Goal: Task Accomplishment & Management: Complete application form

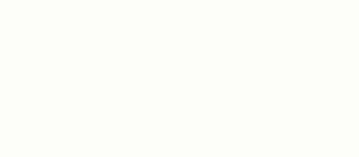
click at [239, 143] on div at bounding box center [179, 78] width 359 height 157
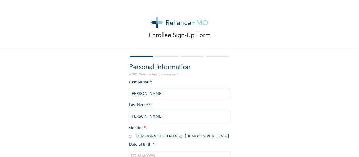
click at [180, 137] on input "radio" at bounding box center [181, 136] width 3 height 5
radio input "true"
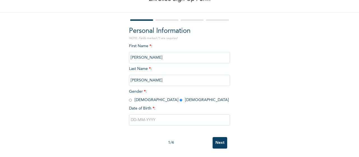
scroll to position [41, 0]
click at [155, 116] on input "text" at bounding box center [179, 119] width 101 height 11
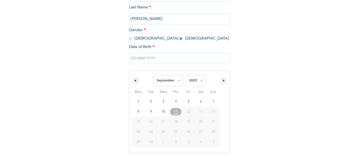
scroll to position [98, 0]
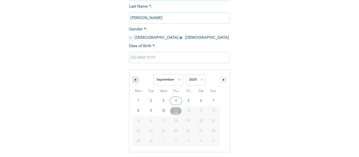
click at [133, 79] on icon "button" at bounding box center [134, 80] width 3 height 2
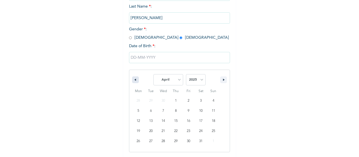
click at [133, 79] on icon "button" at bounding box center [134, 80] width 3 height 2
select select "11"
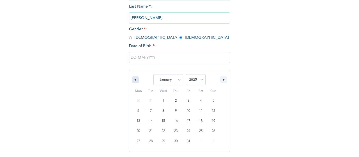
select select "2024"
click at [133, 79] on icon "button" at bounding box center [134, 80] width 3 height 2
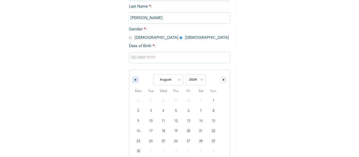
click at [133, 79] on icon "button" at bounding box center [134, 80] width 3 height 2
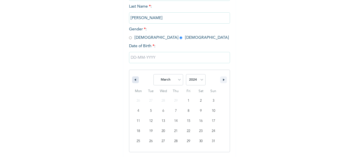
click at [133, 79] on icon "button" at bounding box center [134, 80] width 3 height 2
select select "11"
select select "2023"
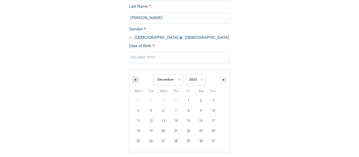
click at [133, 79] on icon "button" at bounding box center [134, 80] width 3 height 2
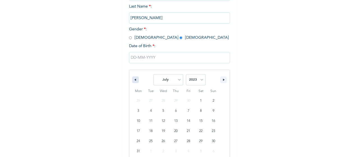
click at [133, 79] on icon "button" at bounding box center [134, 80] width 3 height 2
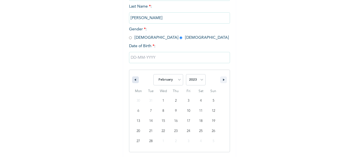
click at [133, 79] on icon "button" at bounding box center [134, 80] width 3 height 2
select select "11"
select select "2022"
click at [133, 79] on icon "button" at bounding box center [134, 80] width 3 height 2
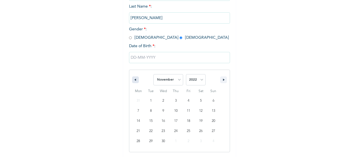
click at [133, 79] on icon "button" at bounding box center [134, 80] width 3 height 2
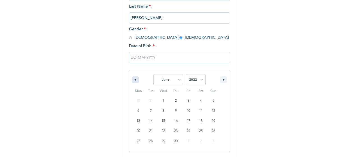
click at [133, 79] on icon "button" at bounding box center [134, 80] width 3 height 2
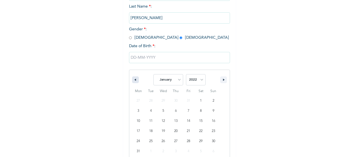
click at [133, 79] on icon "button" at bounding box center [134, 80] width 3 height 2
select select "11"
select select "2021"
click at [133, 79] on icon "button" at bounding box center [134, 80] width 3 height 2
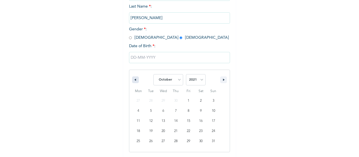
click at [133, 79] on icon "button" at bounding box center [134, 80] width 3 height 2
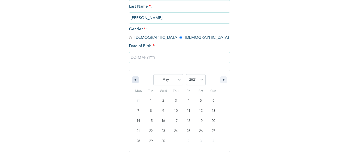
click at [133, 79] on icon "button" at bounding box center [134, 80] width 3 height 2
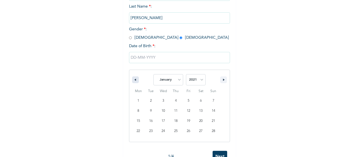
select select "11"
select select "2020"
click at [133, 79] on icon "button" at bounding box center [134, 80] width 3 height 2
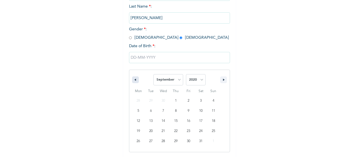
click at [133, 79] on icon "button" at bounding box center [134, 80] width 3 height 2
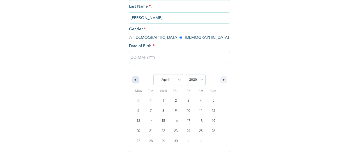
click at [133, 79] on icon "button" at bounding box center [134, 80] width 3 height 2
select select "11"
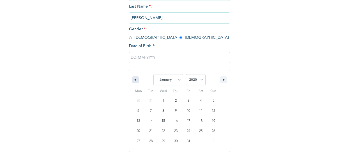
select select "2019"
click at [133, 79] on icon "button" at bounding box center [134, 80] width 3 height 2
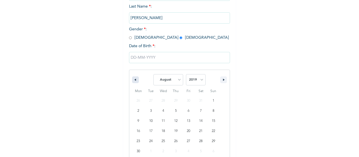
click at [133, 79] on icon "button" at bounding box center [134, 80] width 3 height 2
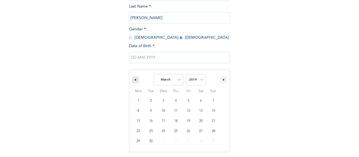
click at [133, 79] on icon "button" at bounding box center [134, 80] width 3 height 2
select select "11"
select select "2018"
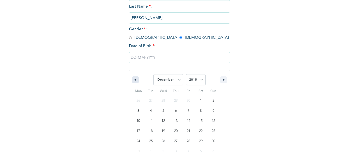
click at [133, 79] on icon "button" at bounding box center [134, 80] width 3 height 2
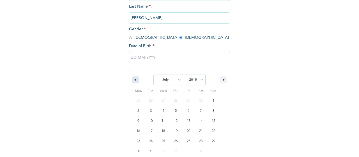
click at [133, 79] on icon "button" at bounding box center [134, 80] width 3 height 2
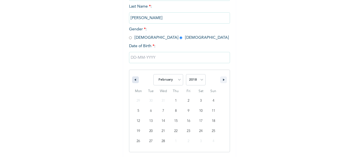
click at [133, 79] on icon "button" at bounding box center [134, 80] width 3 height 2
select select "11"
select select "2017"
click at [133, 79] on icon "button" at bounding box center [134, 80] width 3 height 2
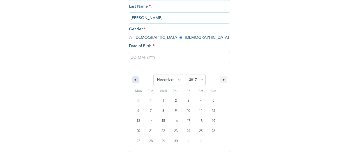
click at [133, 79] on icon "button" at bounding box center [134, 80] width 3 height 2
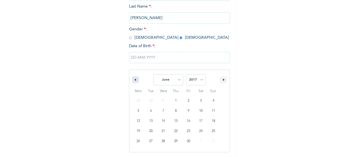
click at [133, 79] on icon "button" at bounding box center [134, 80] width 3 height 2
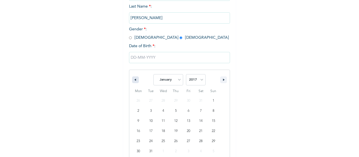
click at [133, 79] on icon "button" at bounding box center [134, 80] width 3 height 2
select select "11"
select select "2016"
click at [133, 79] on icon "button" at bounding box center [134, 80] width 3 height 2
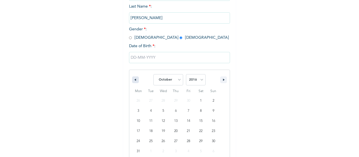
click at [133, 79] on icon "button" at bounding box center [134, 80] width 3 height 2
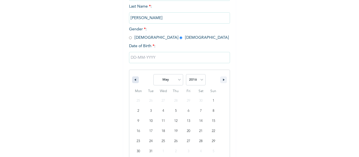
click at [133, 79] on icon "button" at bounding box center [134, 80] width 3 height 2
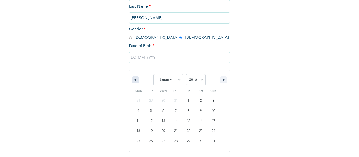
select select "11"
select select "2015"
click at [133, 79] on icon "button" at bounding box center [134, 80] width 3 height 2
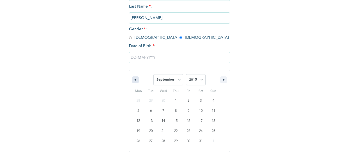
click at [133, 79] on icon "button" at bounding box center [134, 80] width 3 height 2
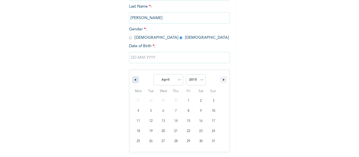
click at [133, 79] on icon "button" at bounding box center [134, 80] width 3 height 2
select select "11"
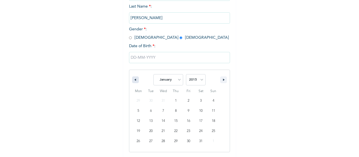
select select "2014"
click at [133, 79] on icon "button" at bounding box center [134, 80] width 3 height 2
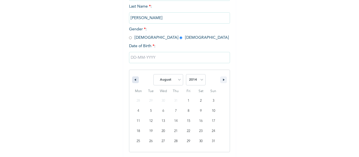
click at [133, 79] on icon "button" at bounding box center [134, 80] width 3 height 2
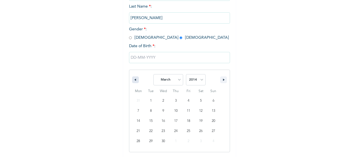
click at [133, 79] on icon "button" at bounding box center [134, 80] width 3 height 2
select select "11"
select select "2013"
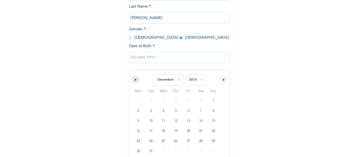
click at [133, 79] on icon "button" at bounding box center [134, 80] width 3 height 2
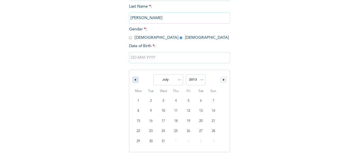
click at [133, 79] on icon "button" at bounding box center [134, 80] width 3 height 2
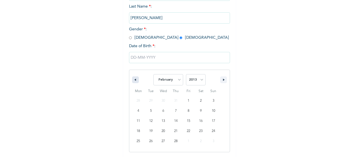
click at [133, 79] on icon "button" at bounding box center [134, 80] width 3 height 2
select select "11"
select select "2012"
click at [133, 79] on icon "button" at bounding box center [134, 80] width 3 height 2
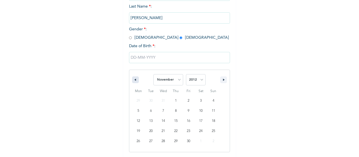
click at [133, 79] on icon "button" at bounding box center [134, 80] width 3 height 2
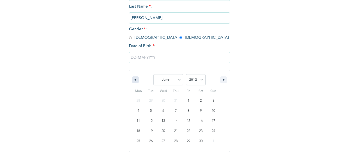
click at [133, 79] on icon "button" at bounding box center [134, 80] width 3 height 2
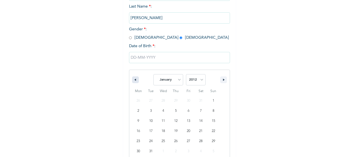
click at [133, 79] on icon "button" at bounding box center [134, 80] width 3 height 2
select select "11"
select select "2011"
click at [133, 79] on icon "button" at bounding box center [134, 80] width 3 height 2
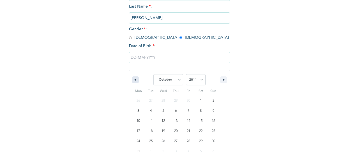
click at [133, 79] on icon "button" at bounding box center [134, 80] width 3 height 2
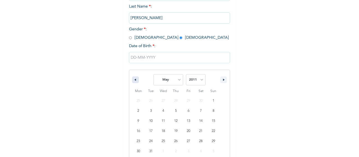
click at [133, 79] on icon "button" at bounding box center [134, 80] width 3 height 2
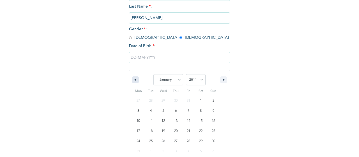
select select "11"
select select "2010"
click at [133, 79] on icon "button" at bounding box center [134, 80] width 3 height 2
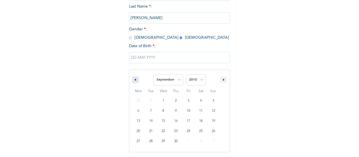
click at [133, 79] on icon "button" at bounding box center [134, 80] width 3 height 2
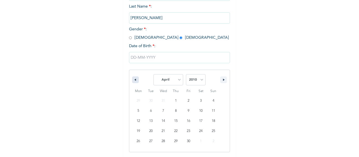
click at [133, 79] on icon "button" at bounding box center [134, 80] width 3 height 2
select select "11"
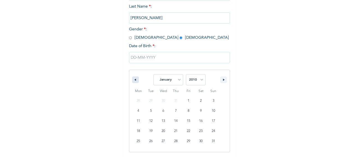
select select "2009"
click at [133, 79] on icon "button" at bounding box center [134, 80] width 3 height 2
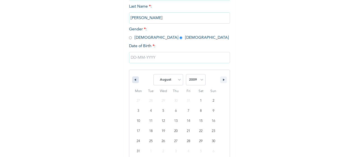
click at [133, 79] on icon "button" at bounding box center [134, 80] width 3 height 2
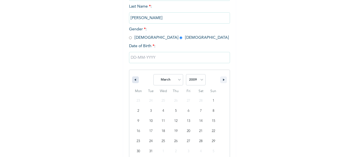
click at [133, 79] on icon "button" at bounding box center [134, 80] width 3 height 2
select select "11"
select select "2008"
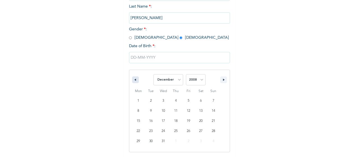
click at [133, 79] on icon "button" at bounding box center [134, 80] width 3 height 2
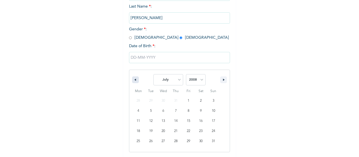
click at [133, 79] on icon "button" at bounding box center [134, 80] width 3 height 2
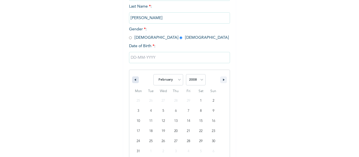
click at [133, 79] on icon "button" at bounding box center [134, 80] width 3 height 2
select select "11"
select select "2007"
click at [133, 79] on icon "button" at bounding box center [134, 80] width 3 height 2
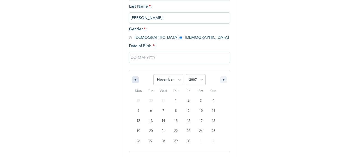
click at [133, 79] on icon "button" at bounding box center [134, 80] width 3 height 2
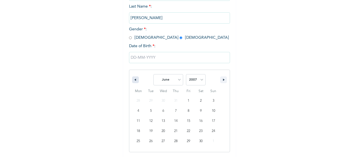
click at [133, 79] on icon "button" at bounding box center [134, 80] width 3 height 2
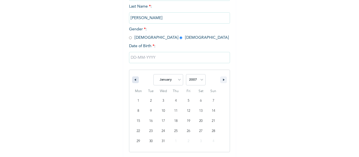
click at [133, 79] on icon "button" at bounding box center [134, 80] width 3 height 2
select select "11"
select select "2006"
click at [133, 79] on icon "button" at bounding box center [134, 80] width 3 height 2
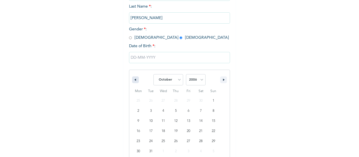
click at [133, 79] on icon "button" at bounding box center [134, 80] width 3 height 2
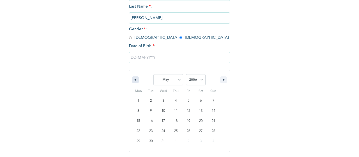
click at [133, 79] on icon "button" at bounding box center [134, 80] width 3 height 2
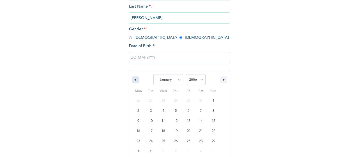
select select "11"
select select "2005"
click at [133, 79] on icon "button" at bounding box center [134, 80] width 3 height 2
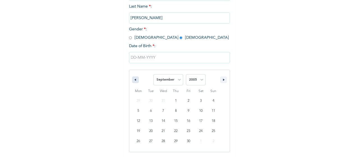
click at [133, 79] on icon "button" at bounding box center [134, 80] width 3 height 2
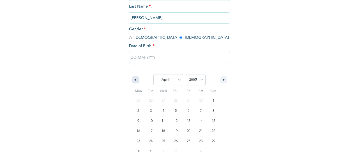
click at [133, 79] on icon "button" at bounding box center [134, 80] width 3 height 2
select select "11"
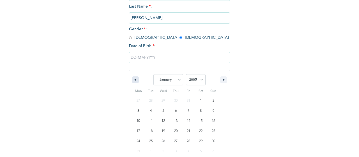
select select "2004"
click at [133, 79] on icon "button" at bounding box center [134, 80] width 3 height 2
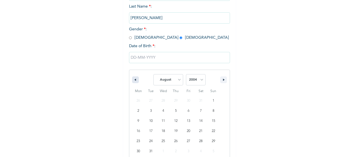
click at [133, 79] on icon "button" at bounding box center [134, 80] width 3 height 2
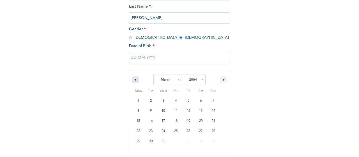
click at [133, 79] on icon "button" at bounding box center [134, 80] width 3 height 2
select select "11"
select select "2003"
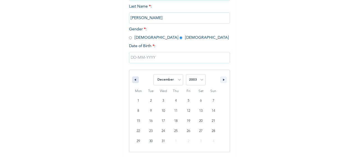
click at [133, 79] on icon "button" at bounding box center [134, 80] width 3 height 2
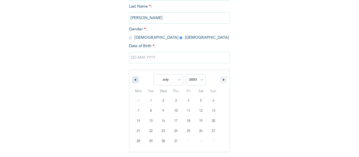
click at [133, 79] on icon "button" at bounding box center [134, 80] width 3 height 2
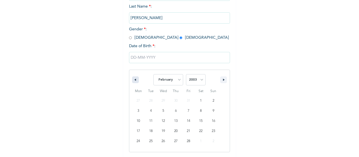
click at [133, 79] on icon "button" at bounding box center [134, 80] width 3 height 2
select select "11"
select select "2002"
click at [133, 79] on icon "button" at bounding box center [134, 80] width 3 height 2
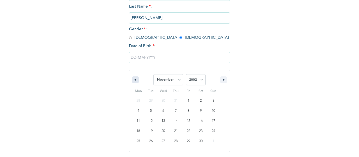
click at [133, 79] on icon "button" at bounding box center [134, 80] width 3 height 2
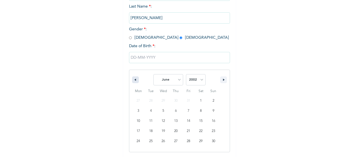
click at [133, 79] on icon "button" at bounding box center [134, 80] width 3 height 2
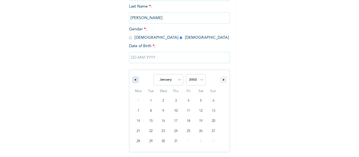
click at [133, 79] on icon "button" at bounding box center [134, 80] width 3 height 2
select select "11"
select select "2001"
click at [133, 79] on icon "button" at bounding box center [134, 80] width 3 height 2
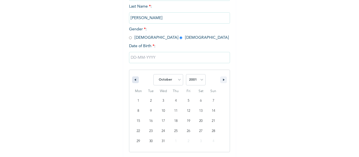
click at [133, 79] on icon "button" at bounding box center [134, 80] width 3 height 2
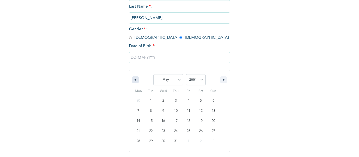
click at [133, 79] on icon "button" at bounding box center [134, 80] width 3 height 2
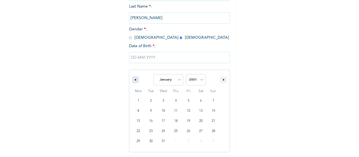
select select "11"
select select "2000"
click at [133, 79] on icon "button" at bounding box center [134, 80] width 3 height 2
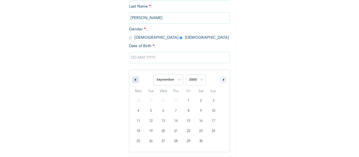
click at [133, 79] on icon "button" at bounding box center [134, 80] width 3 height 2
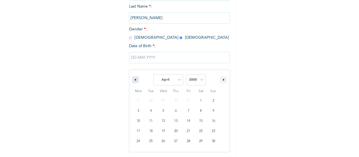
click at [133, 79] on icon "button" at bounding box center [134, 80] width 3 height 2
select select "11"
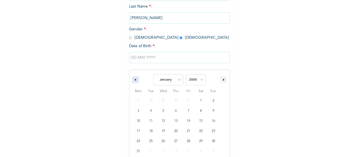
select select "1999"
click at [133, 79] on icon "button" at bounding box center [134, 80] width 3 height 2
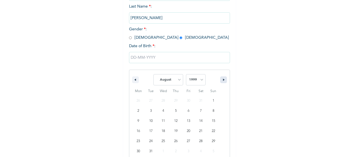
click at [224, 79] on button "button" at bounding box center [223, 79] width 7 height 7
select select "9"
type input "[DATE]"
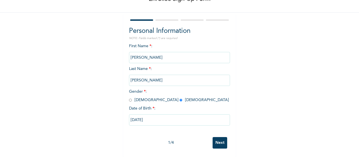
click at [219, 139] on input "Next" at bounding box center [220, 143] width 15 height 12
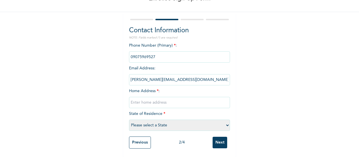
click at [181, 100] on input "text" at bounding box center [179, 102] width 101 height 11
click at [186, 98] on input "block 11 railway compound ebutte" at bounding box center [179, 102] width 101 height 11
drag, startPoint x: 186, startPoint y: 98, endPoint x: 288, endPoint y: 79, distance: 103.7
click at [288, 79] on div "Enrollee Sign-Up Form Contact Information NOTE: Fields marked (*) are required …" at bounding box center [179, 60] width 359 height 194
click at [194, 98] on input "block 11 railway compound ebutte" at bounding box center [179, 102] width 101 height 11
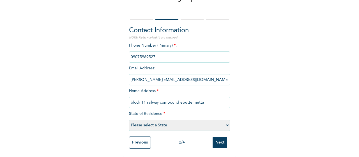
type input "block 11 railway compound ebutte metta"
click at [179, 120] on select "Please select a State [PERSON_NAME] (FCT) [PERSON_NAME] Ibom [GEOGRAPHIC_DATA] …" at bounding box center [179, 125] width 101 height 11
select select "25"
click at [129, 120] on select "Please select a State [PERSON_NAME] (FCT) [PERSON_NAME] Ibom [GEOGRAPHIC_DATA] …" at bounding box center [179, 125] width 101 height 11
click at [190, 98] on input "block 11 railway compound ebutte metta" at bounding box center [179, 102] width 101 height 11
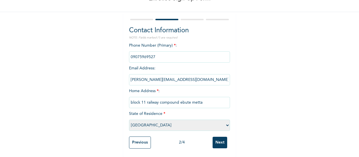
click at [199, 98] on input "block 11 railway compound ebute metta" at bounding box center [179, 102] width 101 height 11
type input "b"
type input "Railway compound ebute meta new site block 11"
click at [219, 138] on input "Next" at bounding box center [220, 143] width 15 height 12
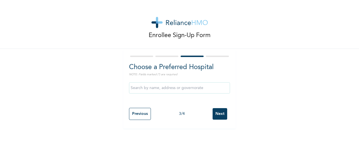
scroll to position [0, 0]
click at [203, 90] on input "text" at bounding box center [179, 87] width 101 height 11
click at [238, 73] on div "Enrollee Sign-Up Form Choose a Preferred Hospital NOTE: Fields marked (*) are r…" at bounding box center [179, 64] width 359 height 128
click at [216, 112] on input "Next" at bounding box center [220, 114] width 15 height 12
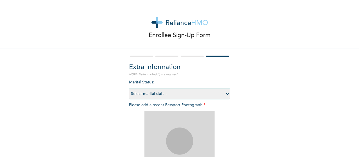
click at [218, 92] on select "Select marital status [DEMOGRAPHIC_DATA] Married [DEMOGRAPHIC_DATA] Widow/[DEMO…" at bounding box center [179, 93] width 101 height 11
select select "1"
click at [129, 88] on select "Select marital status [DEMOGRAPHIC_DATA] Married [DEMOGRAPHIC_DATA] Widow/[DEMO…" at bounding box center [179, 93] width 101 height 11
click at [223, 94] on select "Select marital status [DEMOGRAPHIC_DATA] Married [DEMOGRAPHIC_DATA] Widow/[DEMO…" at bounding box center [179, 93] width 101 height 11
click at [129, 88] on select "Select marital status [DEMOGRAPHIC_DATA] Married [DEMOGRAPHIC_DATA] Widow/[DEMO…" at bounding box center [179, 93] width 101 height 11
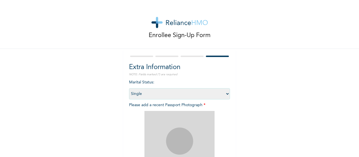
click at [192, 114] on img at bounding box center [179, 146] width 70 height 70
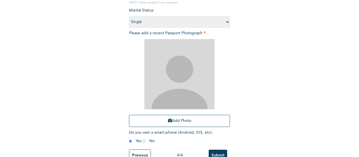
scroll to position [75, 0]
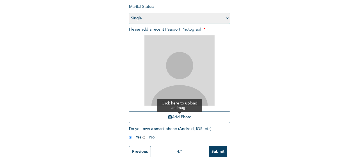
click at [197, 114] on button "Add Photo" at bounding box center [179, 117] width 101 height 12
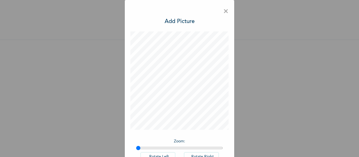
scroll to position [13, 0]
drag, startPoint x: 136, startPoint y: 146, endPoint x: 159, endPoint y: 149, distance: 22.3
type input "1.27"
click at [159, 149] on input "range" at bounding box center [179, 148] width 87 height 4
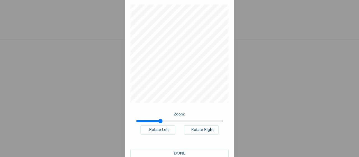
scroll to position [39, 0]
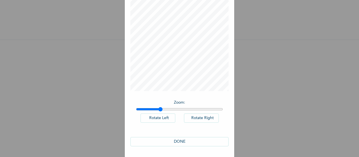
click at [193, 142] on button "DONE" at bounding box center [179, 141] width 98 height 9
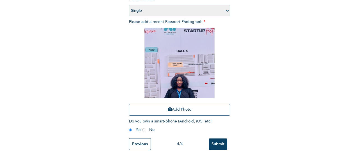
scroll to position [89, 0]
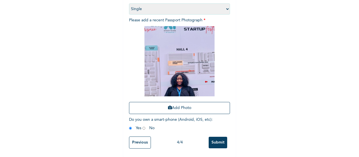
click at [215, 137] on input "Submit" at bounding box center [218, 143] width 19 height 12
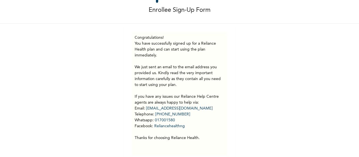
scroll to position [24, 0]
